Goal: Information Seeking & Learning: Learn about a topic

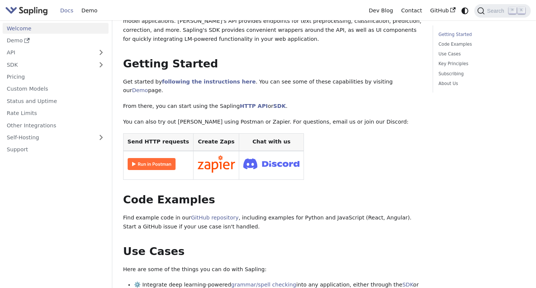
scroll to position [79, 0]
drag, startPoint x: 41, startPoint y: 109, endPoint x: 89, endPoint y: 45, distance: 80.8
click at [41, 109] on link "Rate Limits" at bounding box center [56, 113] width 106 height 11
